Goal: Transaction & Acquisition: Purchase product/service

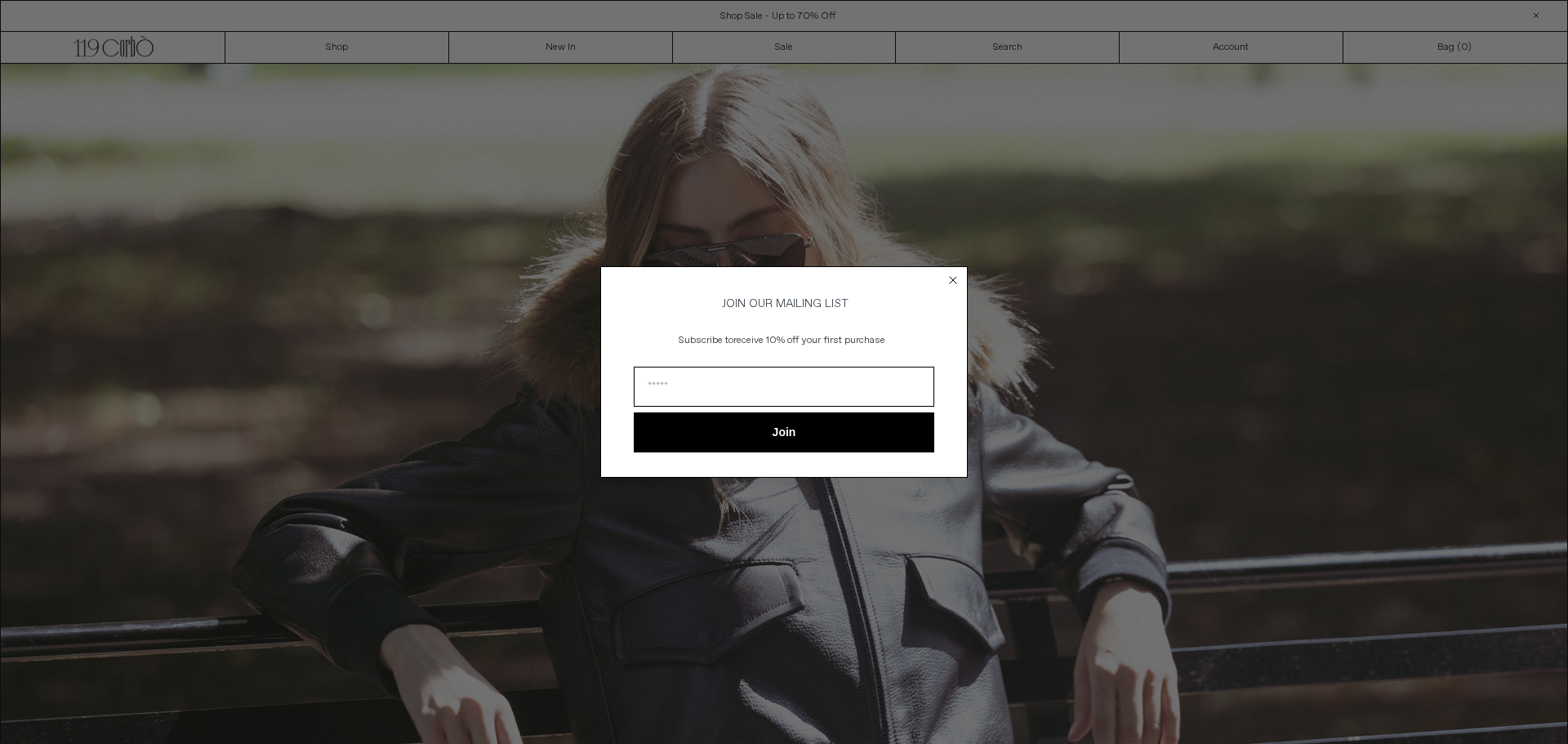
click at [787, 36] on div "Close dialog JOIN OUR MAILING LIST Subscribe to receive 10% off your first purc…" at bounding box center [784, 372] width 1568 height 744
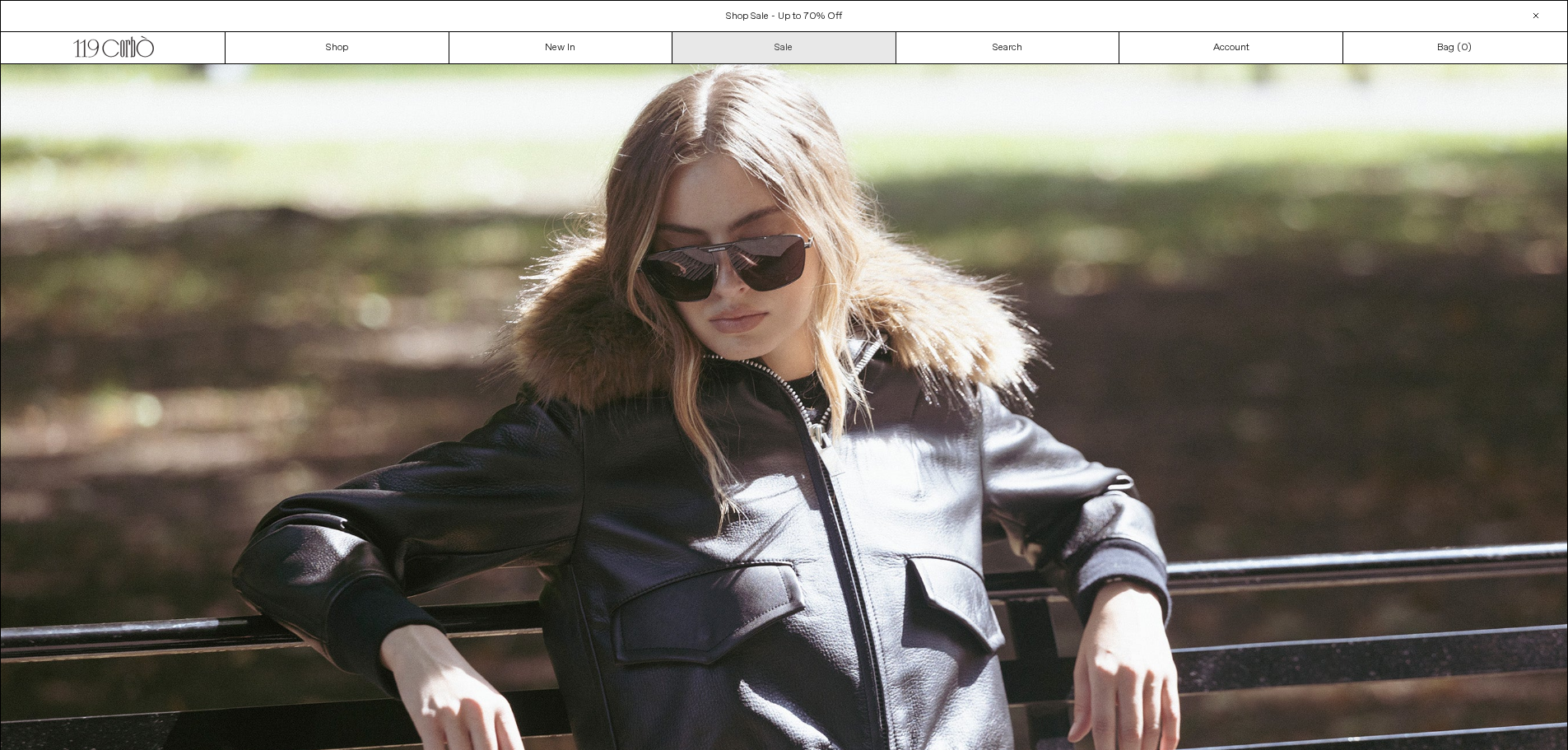
click at [807, 67] on img at bounding box center [784, 527] width 1566 height 926
click at [810, 35] on link "Sale" at bounding box center [784, 48] width 224 height 31
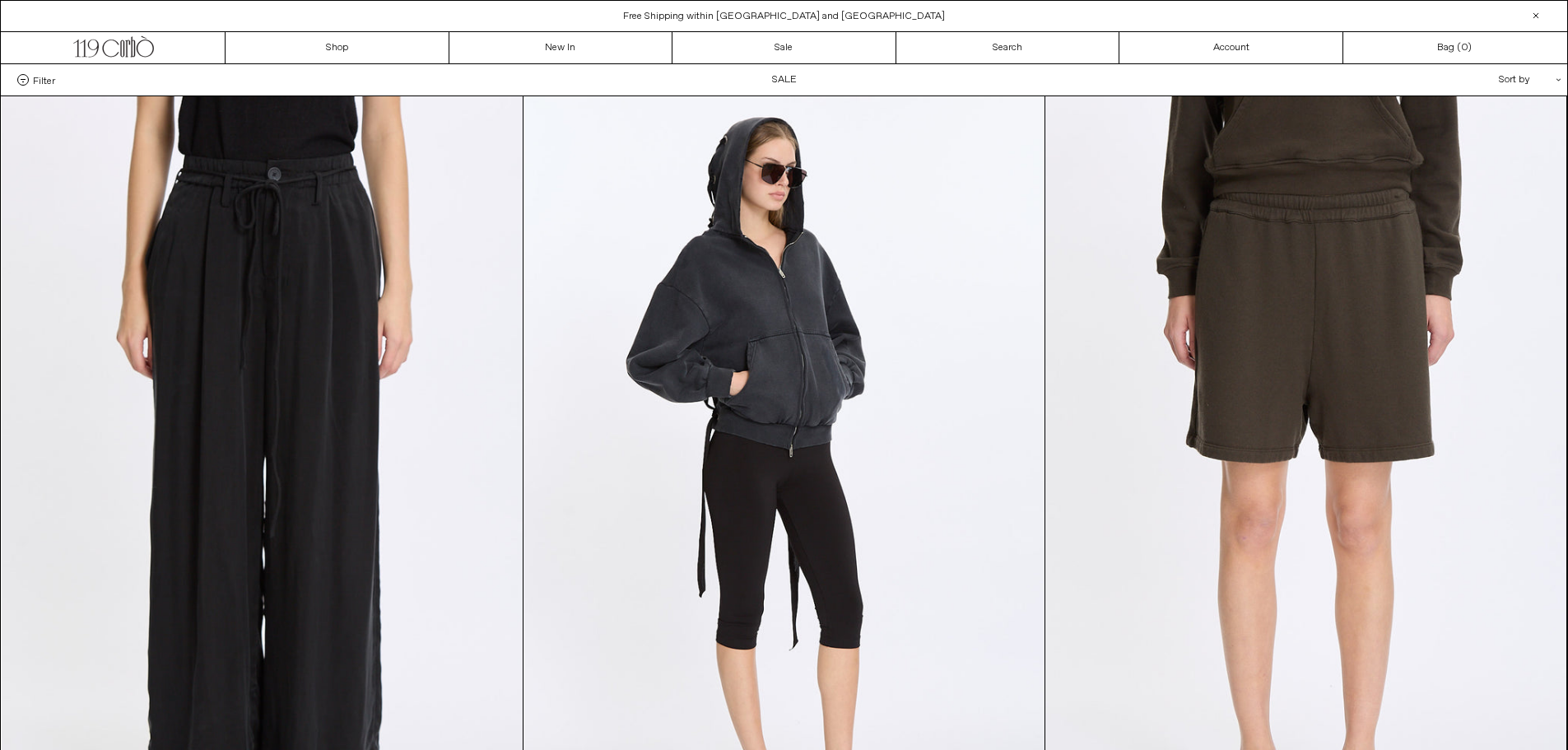
click at [1520, 81] on div "Sort by .cls-1{fill:#231f20}" at bounding box center [1476, 80] width 148 height 31
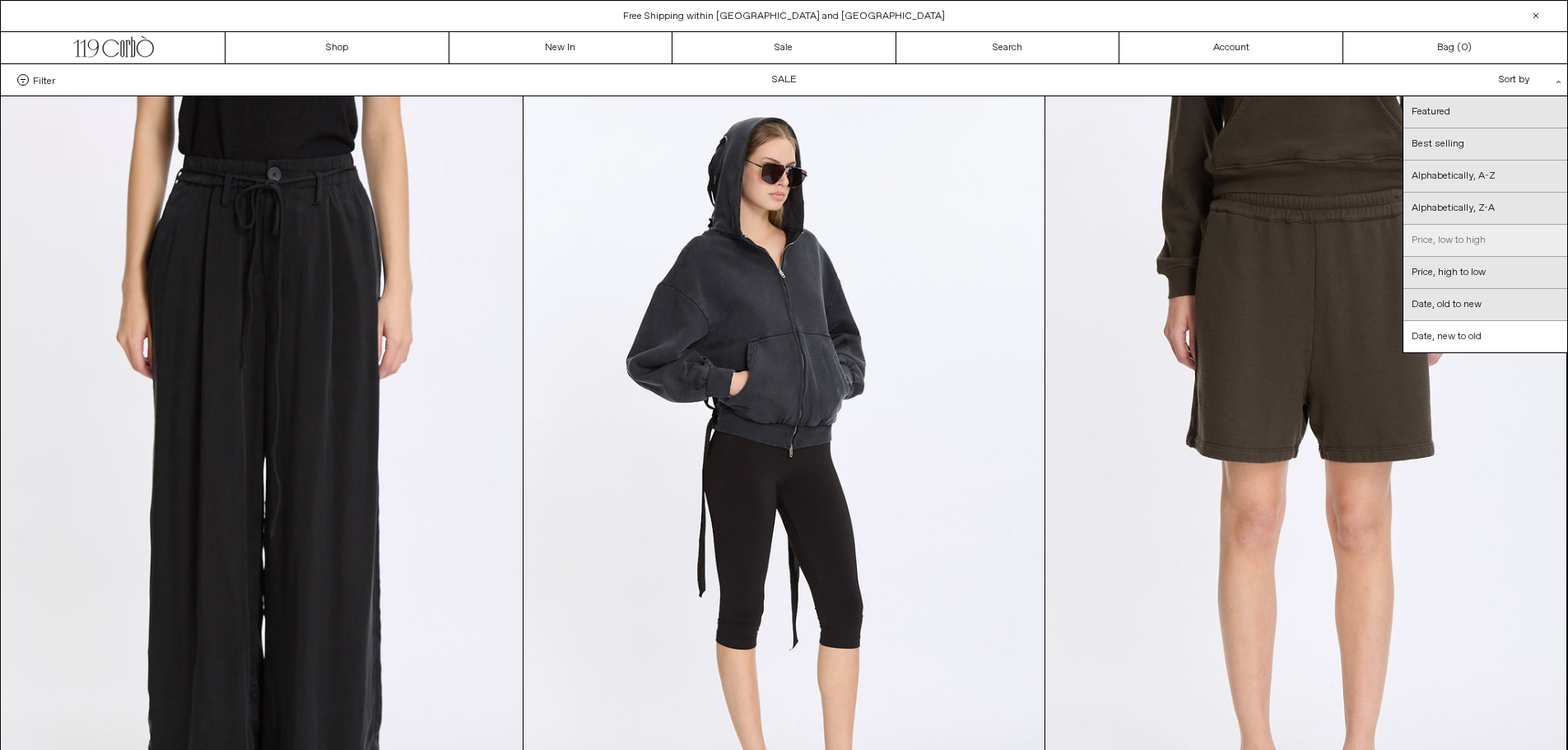
click at [1488, 237] on link "Price, low to high" at bounding box center [1485, 240] width 163 height 32
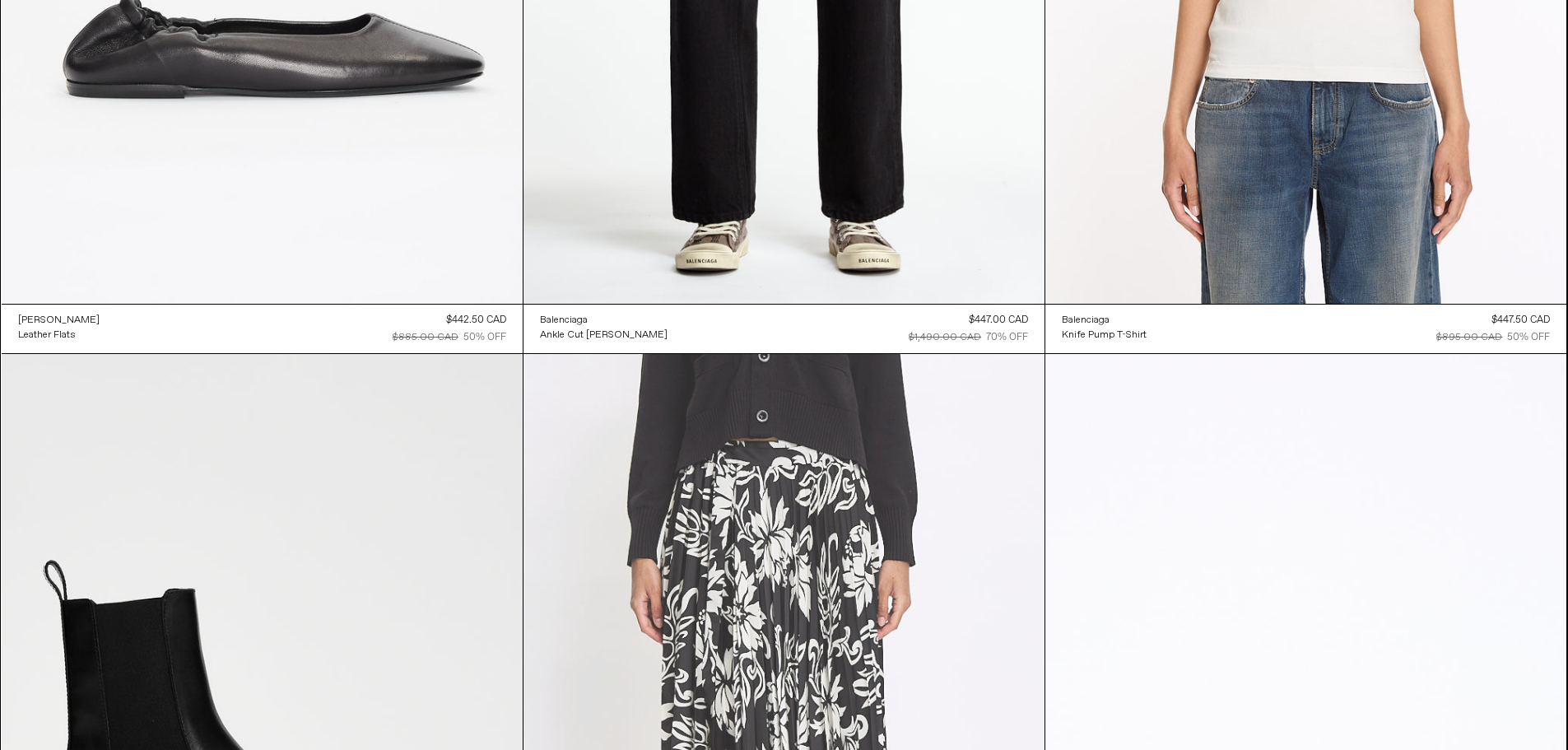
scroll to position [35101, 0]
